Goal: Task Accomplishment & Management: Use online tool/utility

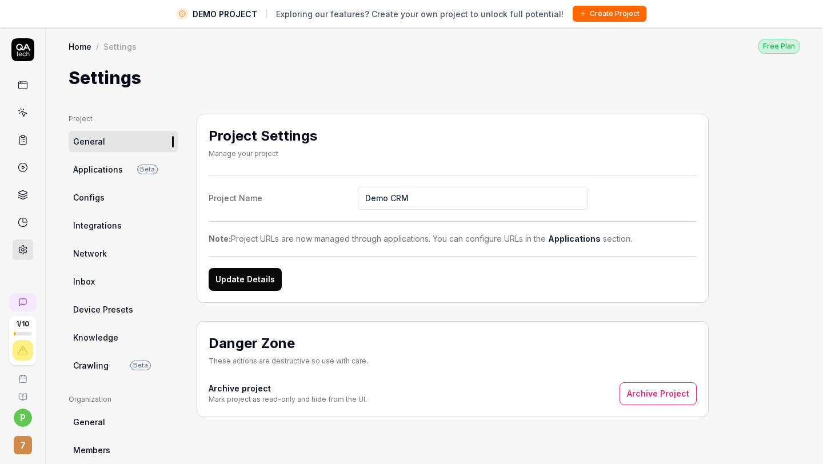
click at [78, 163] on span "Applications" at bounding box center [98, 169] width 50 height 12
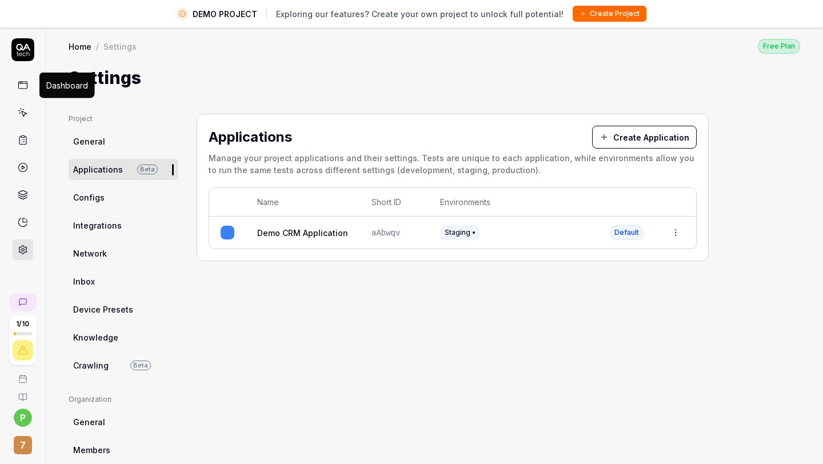
click at [23, 80] on icon at bounding box center [23, 85] width 10 height 10
click at [23, 60] on icon at bounding box center [22, 49] width 23 height 23
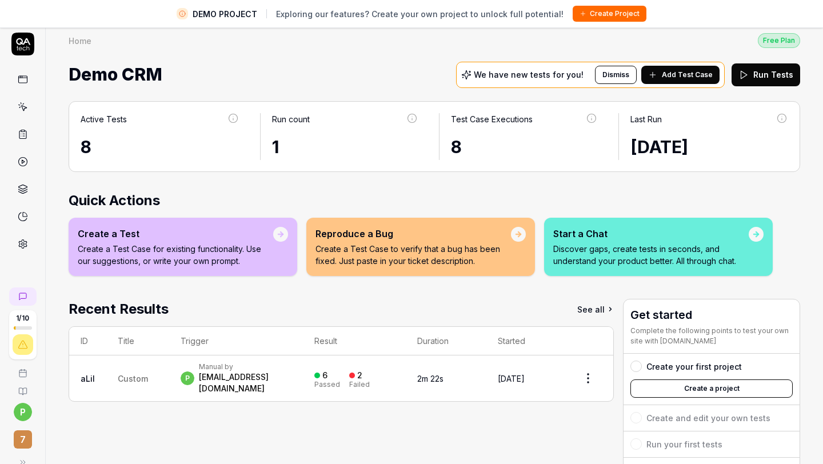
scroll to position [3, 0]
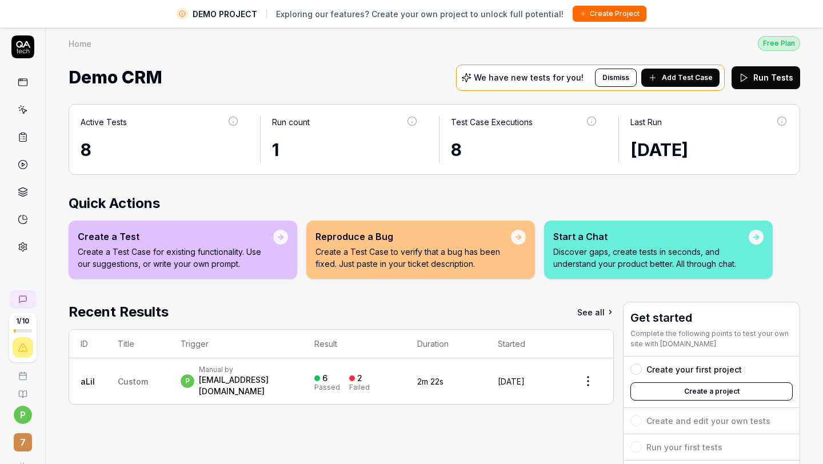
click at [21, 107] on icon at bounding box center [23, 110] width 10 height 10
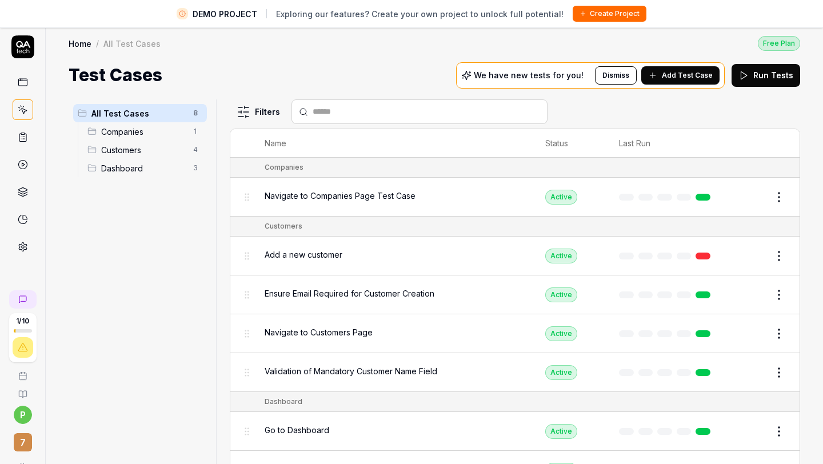
scroll to position [45, 0]
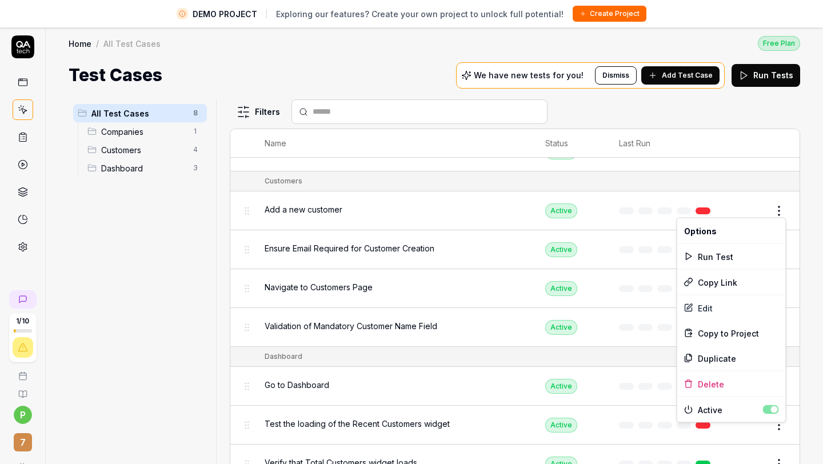
click at [781, 209] on html "DEMO PROJECT Exploring our features? Create your own project to unlock full pot…" at bounding box center [411, 242] width 823 height 491
click at [707, 308] on div "Edit" at bounding box center [731, 307] width 109 height 25
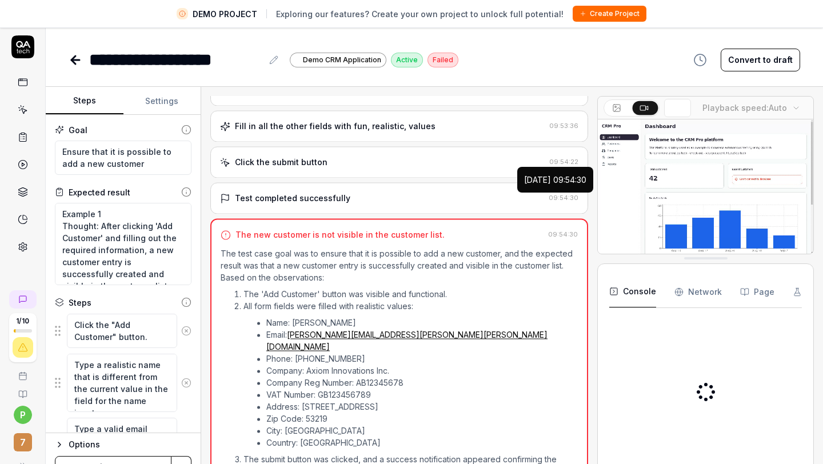
scroll to position [330, 0]
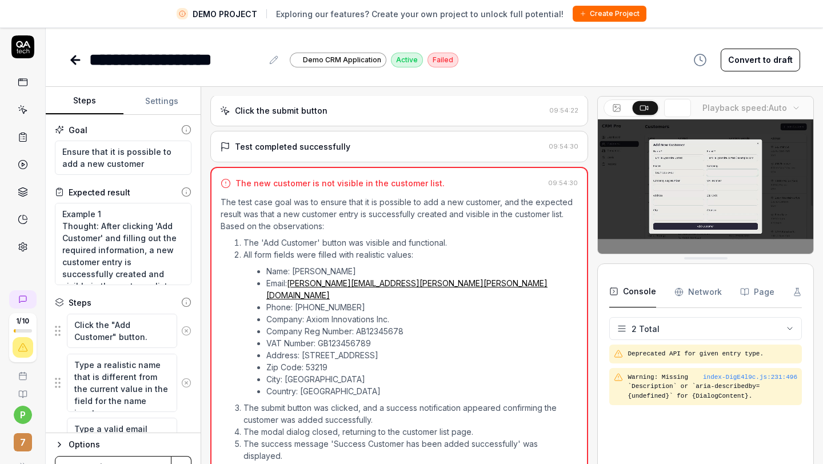
type textarea "*"
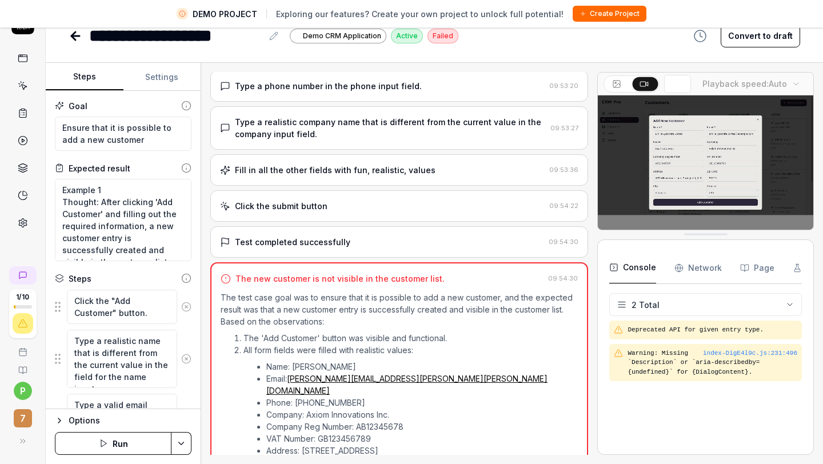
scroll to position [233, 0]
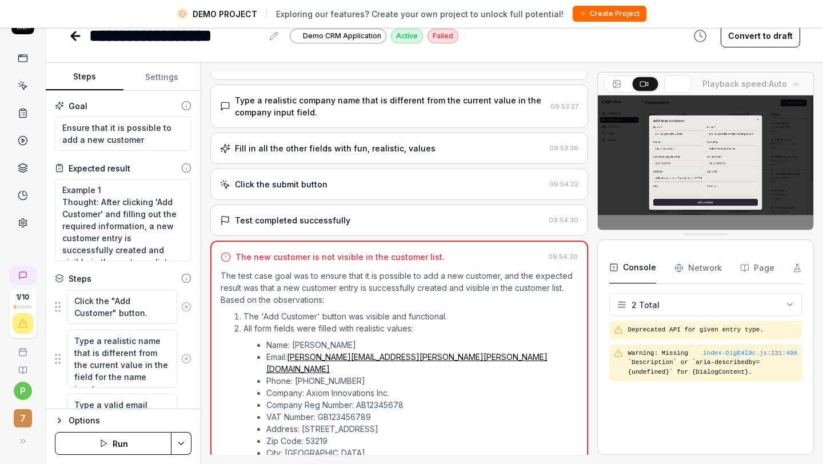
click at [81, 36] on icon at bounding box center [76, 36] width 14 height 14
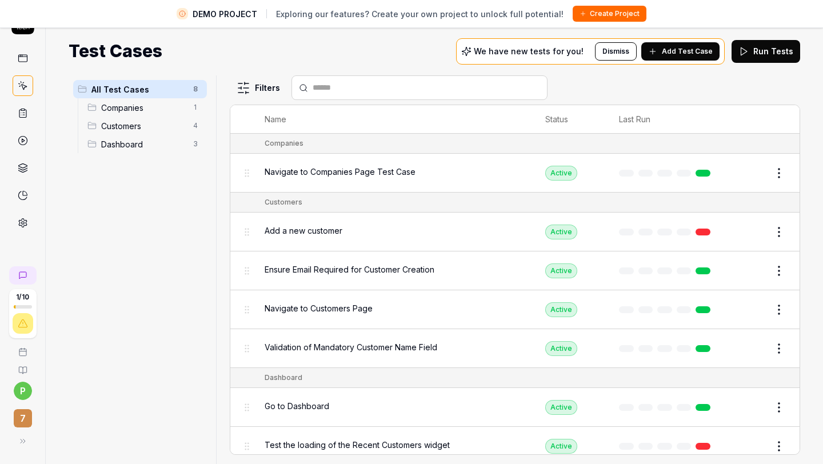
click at [144, 130] on span "Customers" at bounding box center [143, 126] width 85 height 12
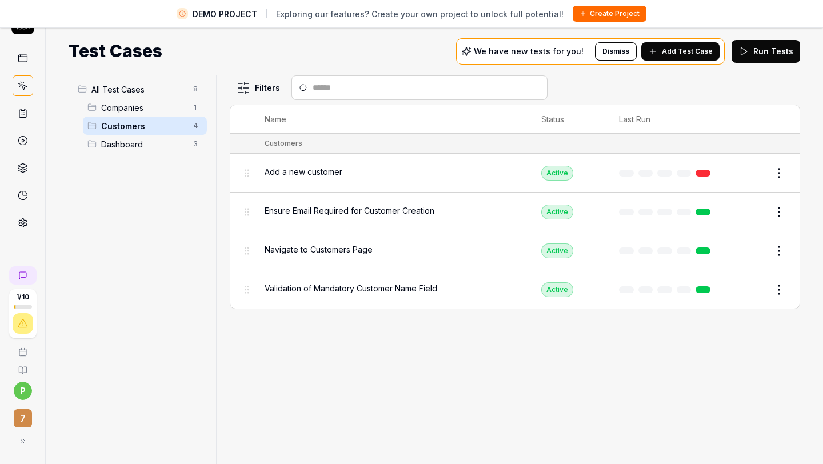
click at [131, 141] on span "Dashboard" at bounding box center [143, 144] width 85 height 12
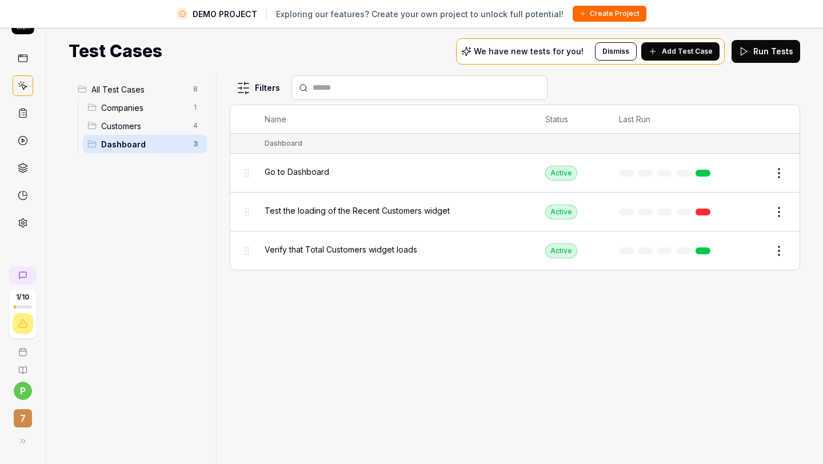
click at [142, 92] on span "All Test Cases" at bounding box center [138, 89] width 95 height 12
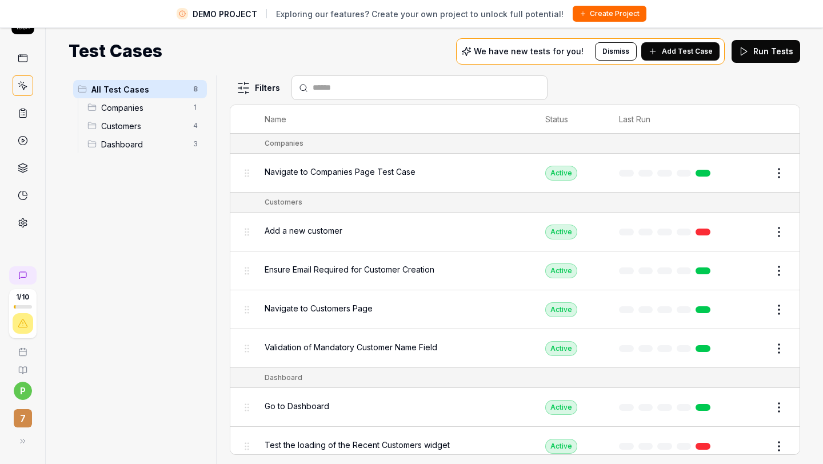
click at [139, 110] on span "Companies" at bounding box center [143, 108] width 85 height 12
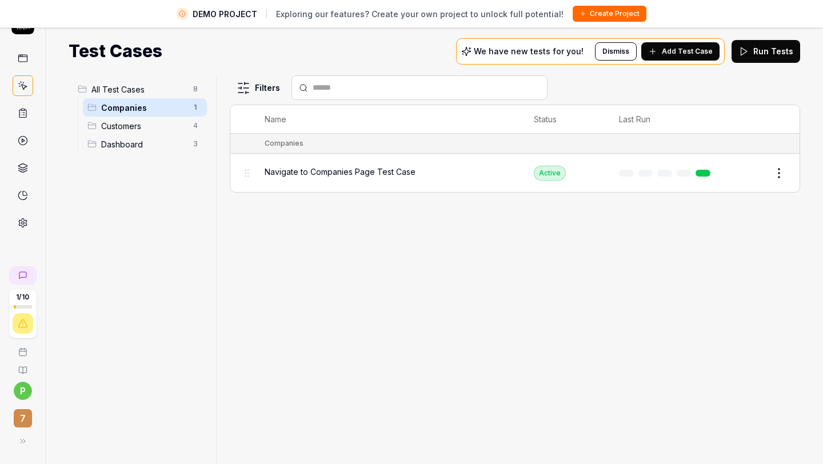
click at [131, 127] on span "Customers" at bounding box center [143, 126] width 85 height 12
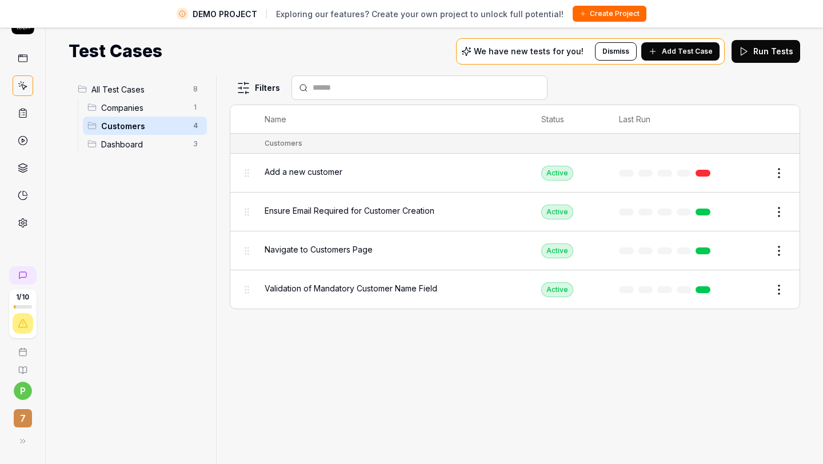
click at [129, 139] on span "Dashboard" at bounding box center [143, 144] width 85 height 12
